Goal: Information Seeking & Learning: Learn about a topic

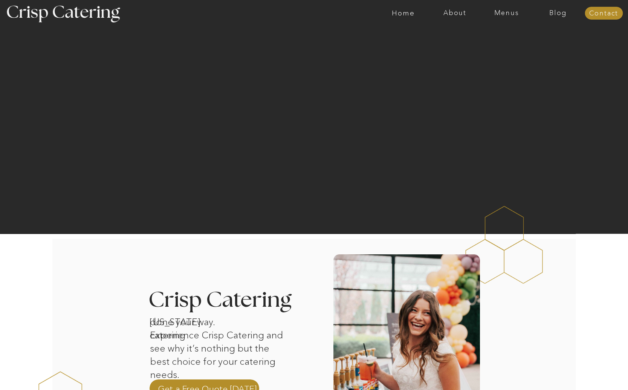
scroll to position [1, 0]
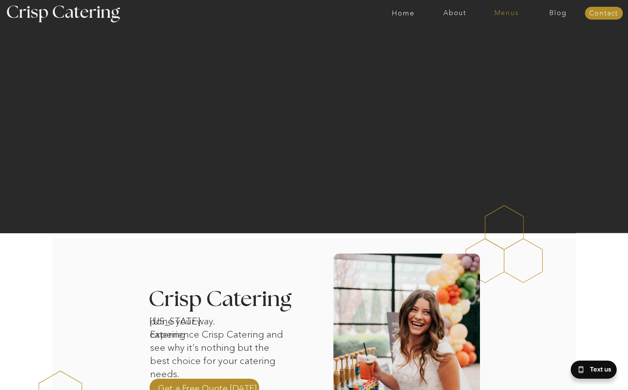
click at [504, 14] on nav "Menus" at bounding box center [507, 13] width 52 height 8
drag, startPoint x: 497, startPoint y: 33, endPoint x: 495, endPoint y: 37, distance: 4.6
click at [497, 33] on nav "Summer (Mar-Aug)" at bounding box center [508, 34] width 67 height 7
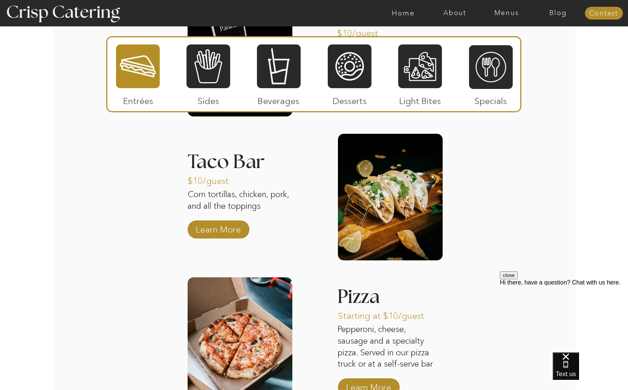
scroll to position [691, 0]
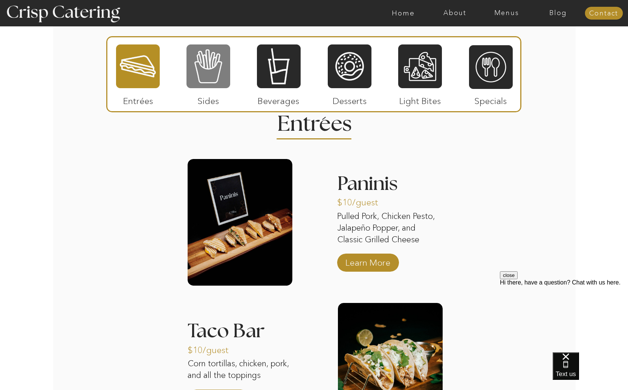
click at [227, 72] on div at bounding box center [209, 66] width 44 height 45
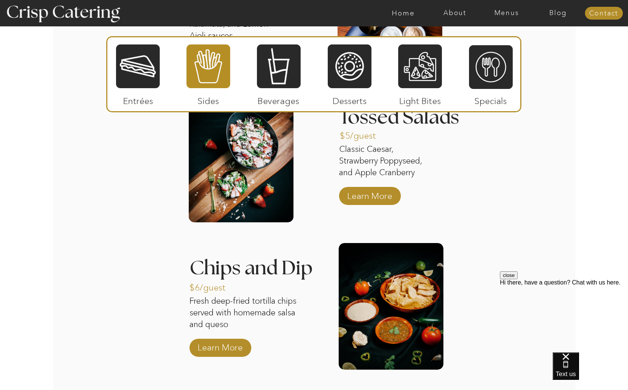
scroll to position [897, 0]
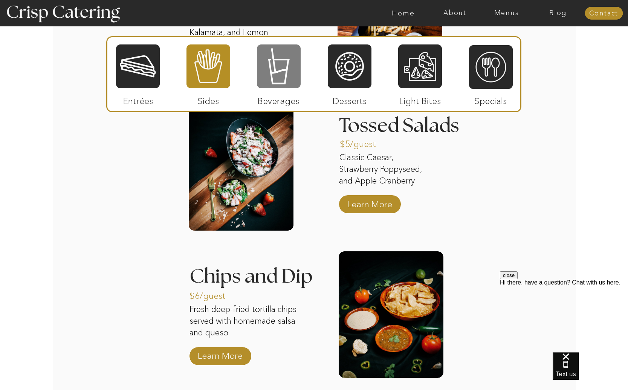
click at [278, 60] on div at bounding box center [279, 66] width 44 height 45
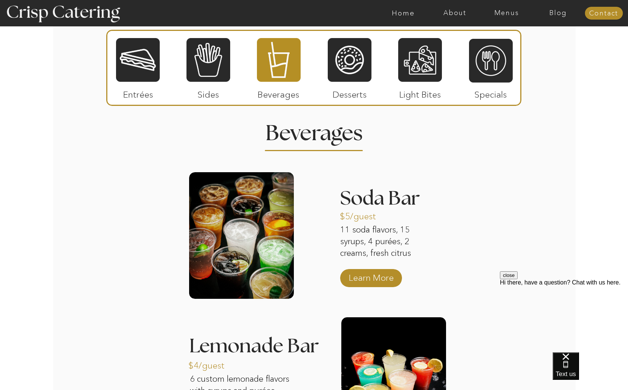
scroll to position [646, 0]
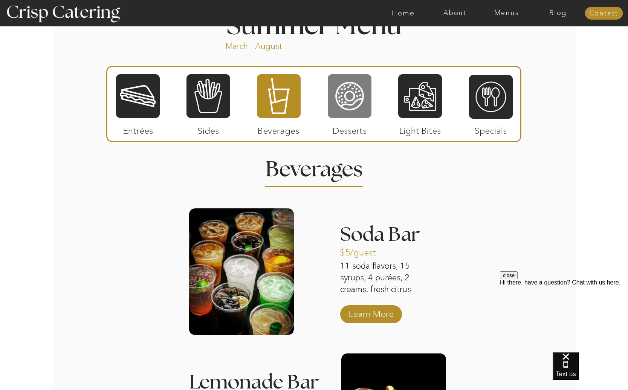
click at [342, 106] on div at bounding box center [350, 95] width 44 height 45
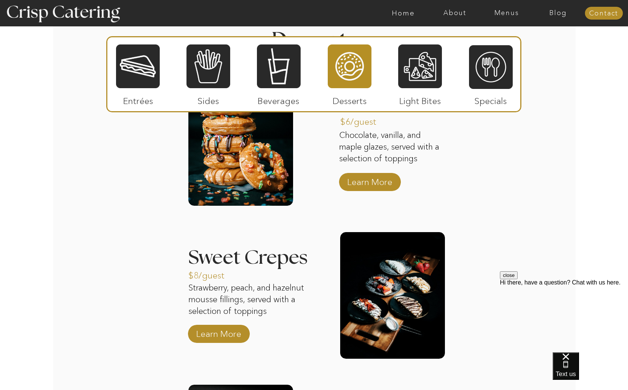
scroll to position [734, 0]
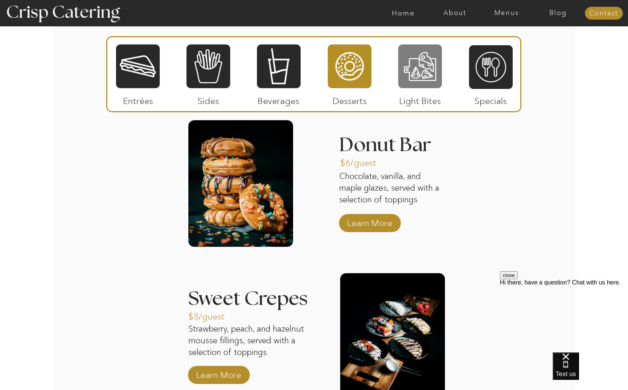
click at [432, 69] on div at bounding box center [420, 66] width 44 height 45
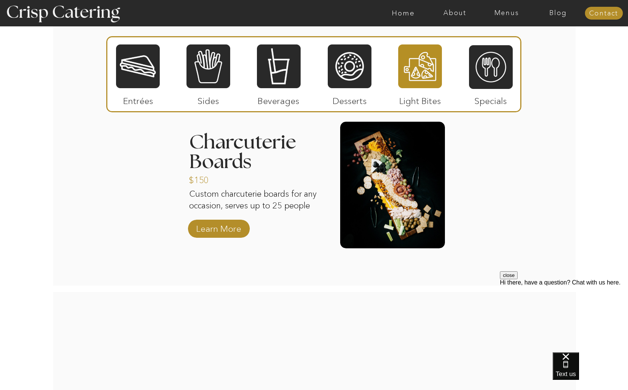
scroll to position [746, 0]
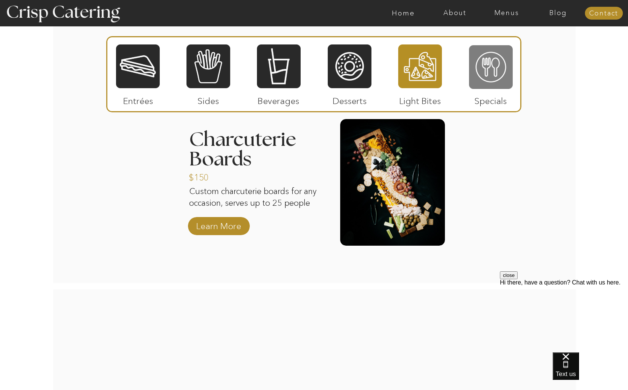
click at [492, 73] on div at bounding box center [491, 66] width 44 height 45
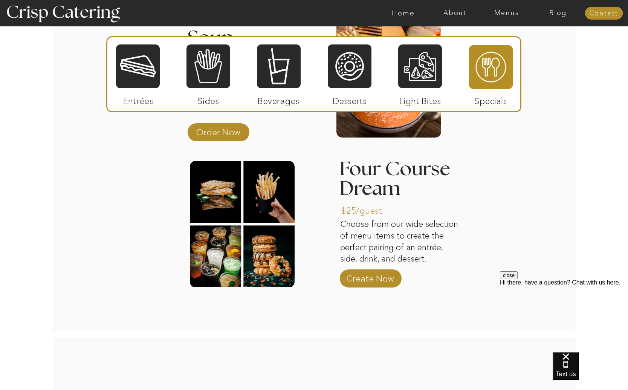
scroll to position [862, 0]
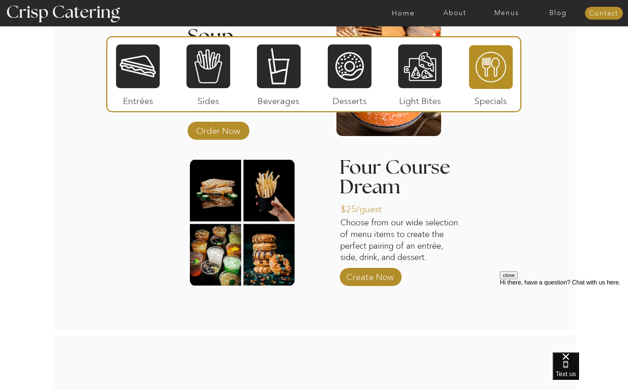
click at [138, 79] on div at bounding box center [138, 66] width 44 height 45
